Goal: Find specific page/section: Find specific page/section

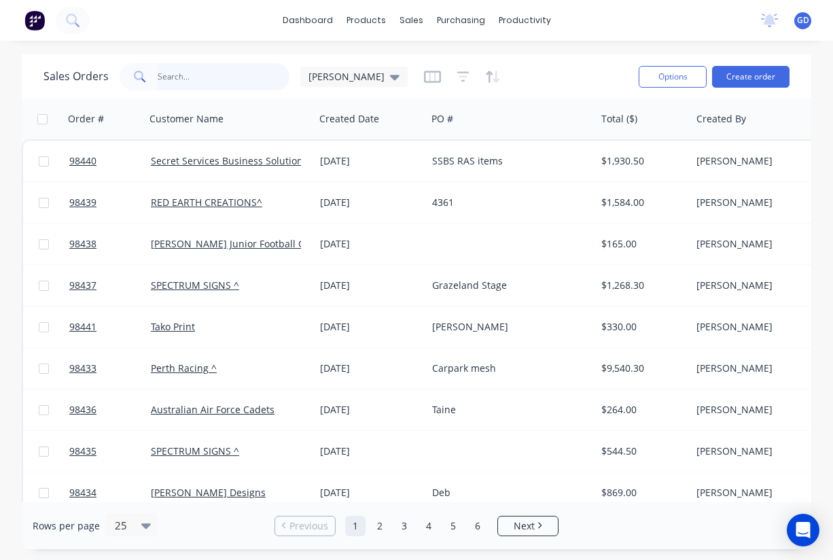
click at [224, 78] on input "text" at bounding box center [224, 76] width 133 height 27
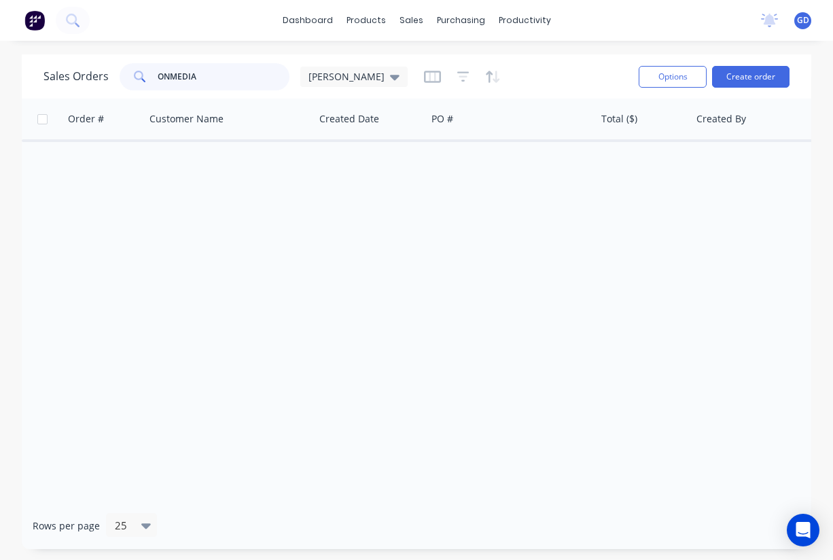
type input "ON MEDIA"
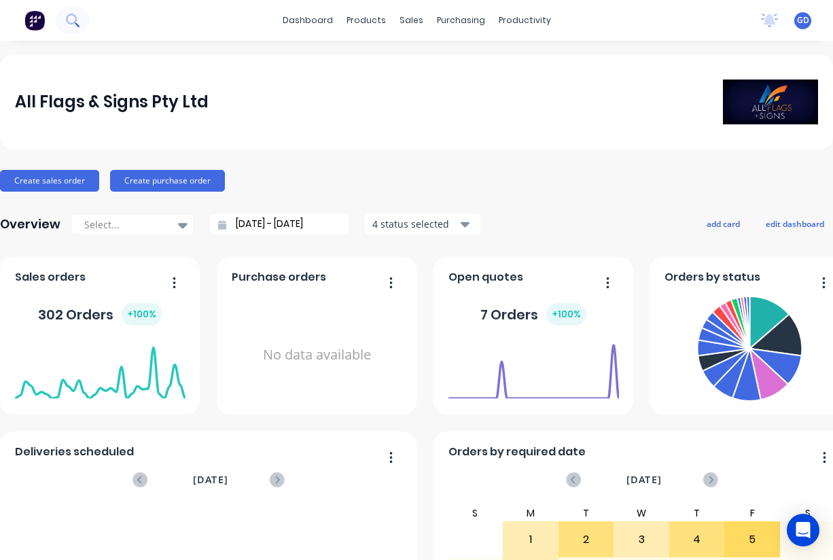
click at [70, 23] on icon at bounding box center [71, 19] width 11 height 11
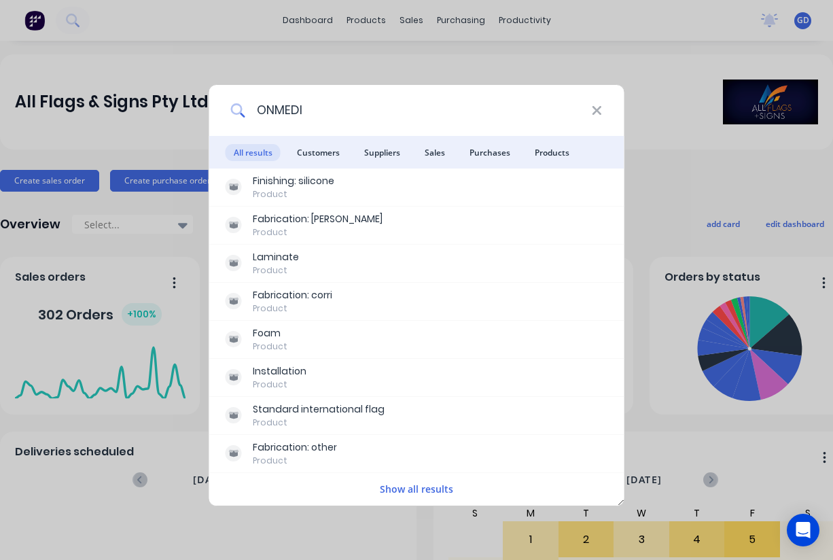
type input "ONMEDIA"
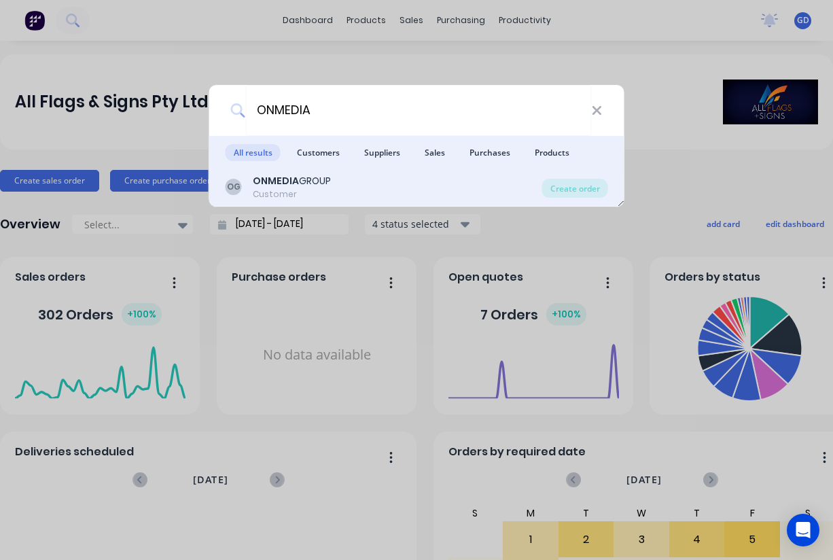
click at [289, 186] on b "ONMEDIA" at bounding box center [276, 181] width 46 height 14
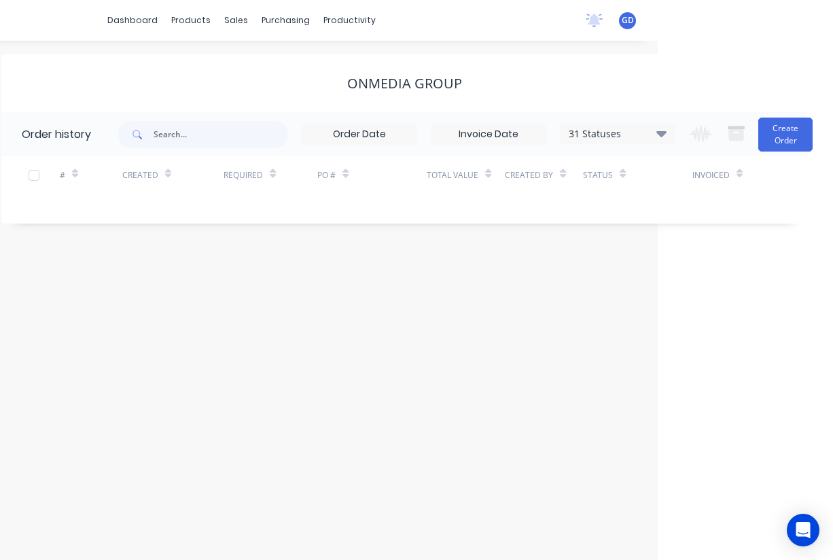
scroll to position [0, 175]
click at [662, 143] on div "31 Statuses Invoice Status Invoiced Not Invoiced Partial Order Status All Archi…" at bounding box center [618, 134] width 116 height 20
click at [662, 140] on icon at bounding box center [662, 133] width 10 height 16
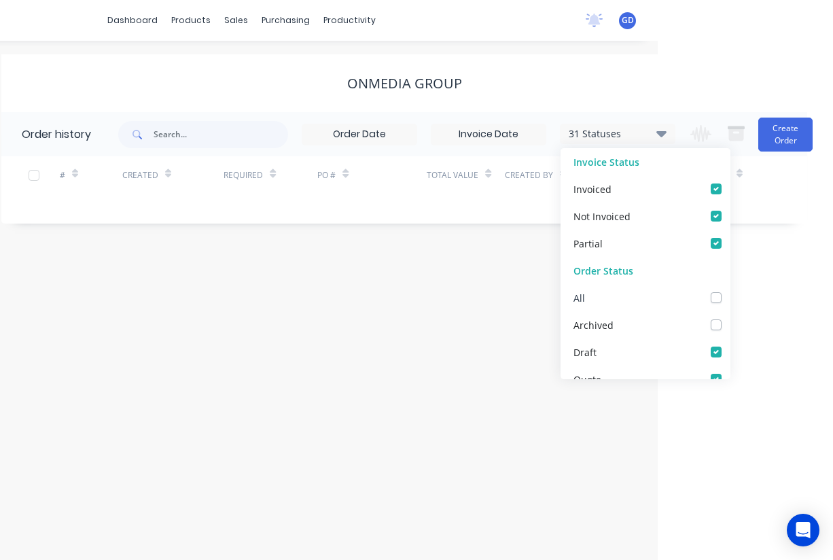
click at [730, 290] on label at bounding box center [730, 290] width 0 height 0
click at [730, 298] on input "checkbox" at bounding box center [735, 296] width 11 height 13
checkbox input "true"
click at [160, 207] on div "# Created Required PO # Total Value Created By Status Invoiced" at bounding box center [396, 183] width 790 height 54
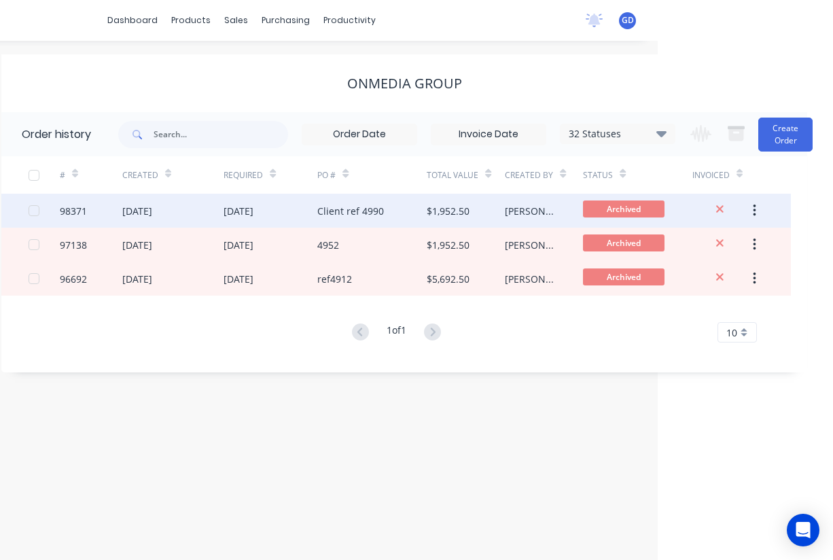
click at [69, 209] on div "98371" at bounding box center [73, 211] width 27 height 14
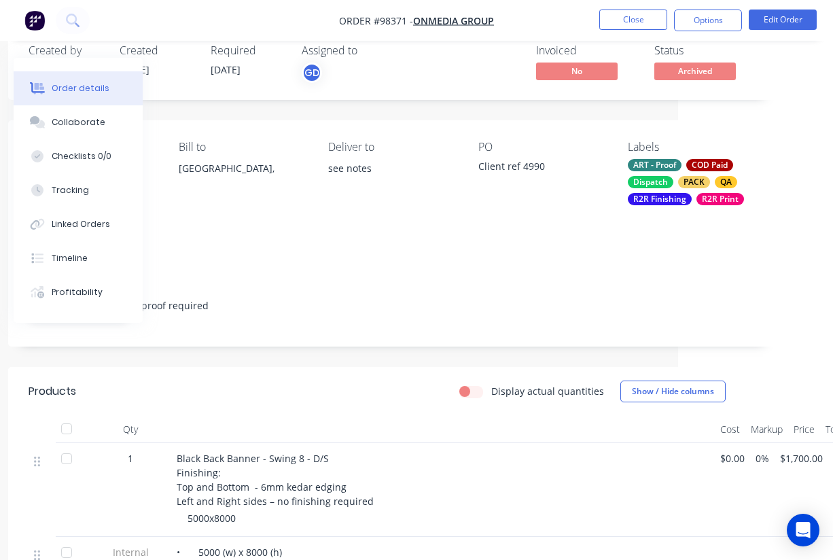
scroll to position [0, 155]
